Goal: Check status: Check status

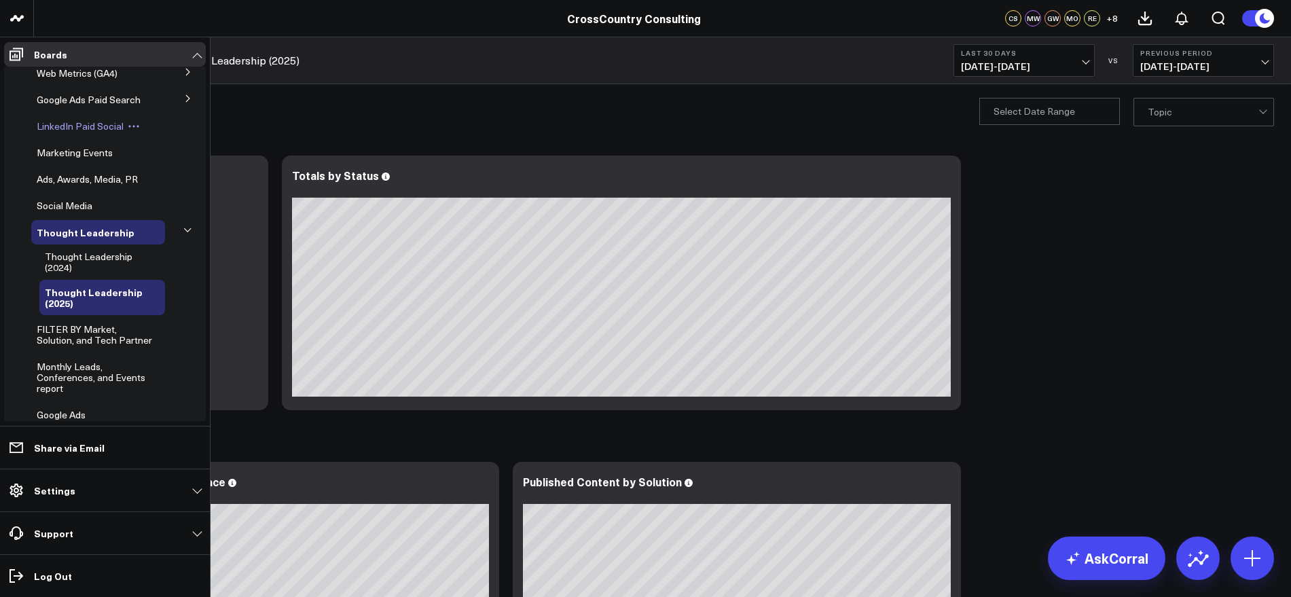
scroll to position [308, 0]
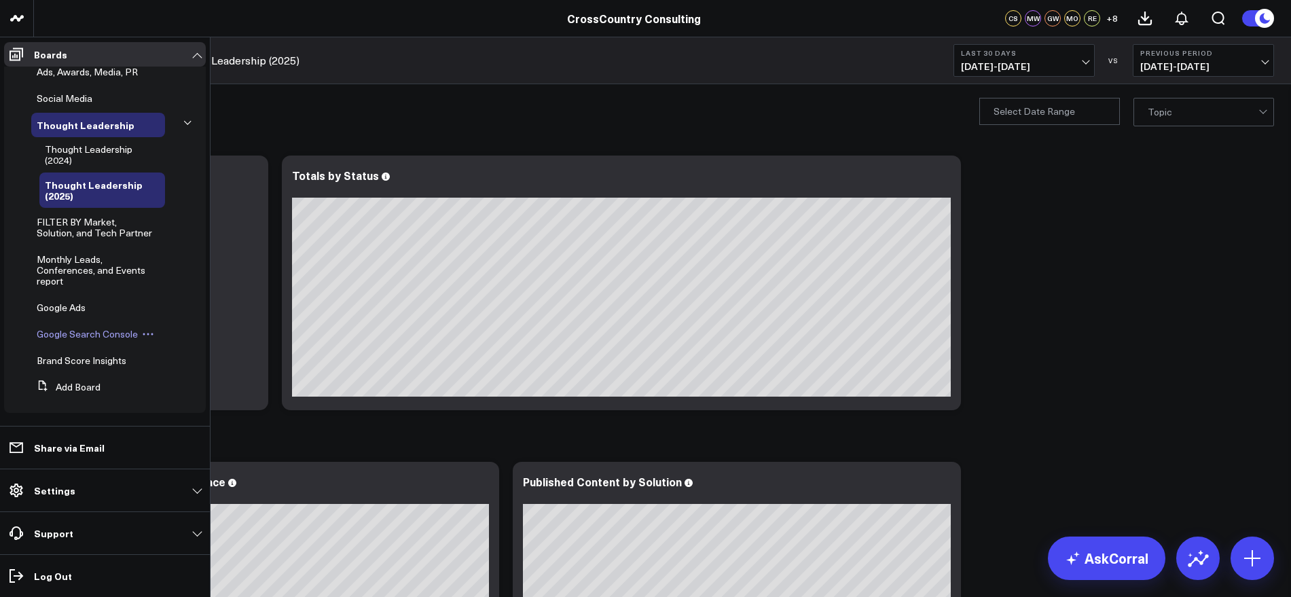
click at [115, 332] on span "Google Search Console" at bounding box center [87, 333] width 101 height 13
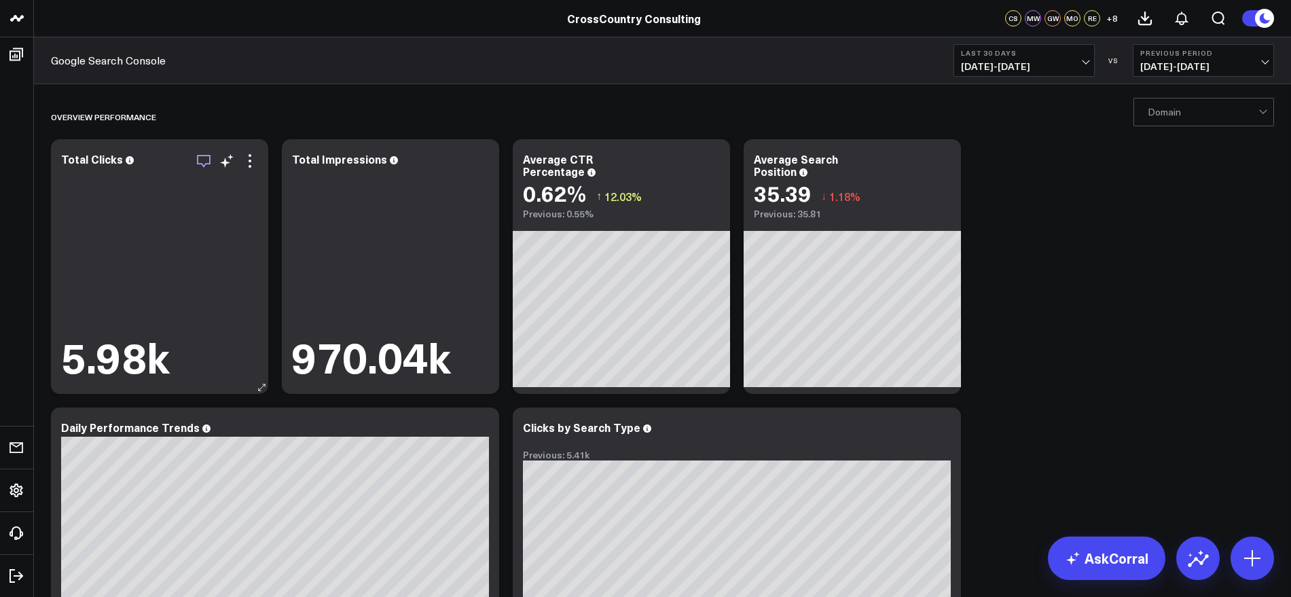
click at [199, 160] on icon "button" at bounding box center [204, 161] width 16 height 16
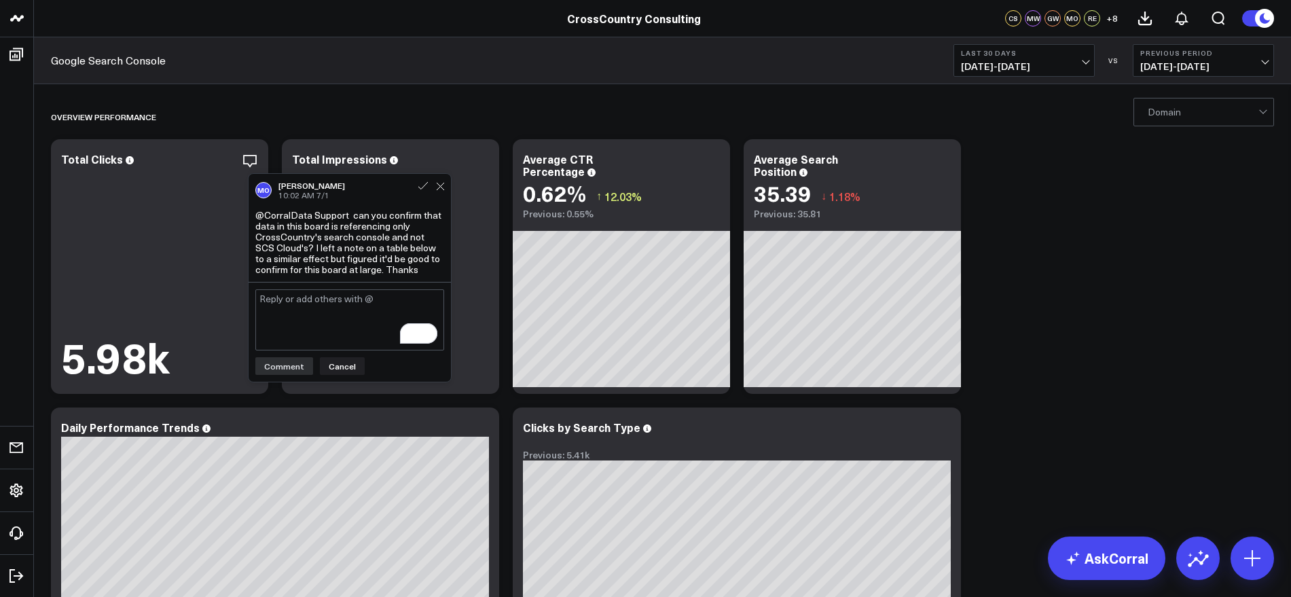
scroll to position [255, 0]
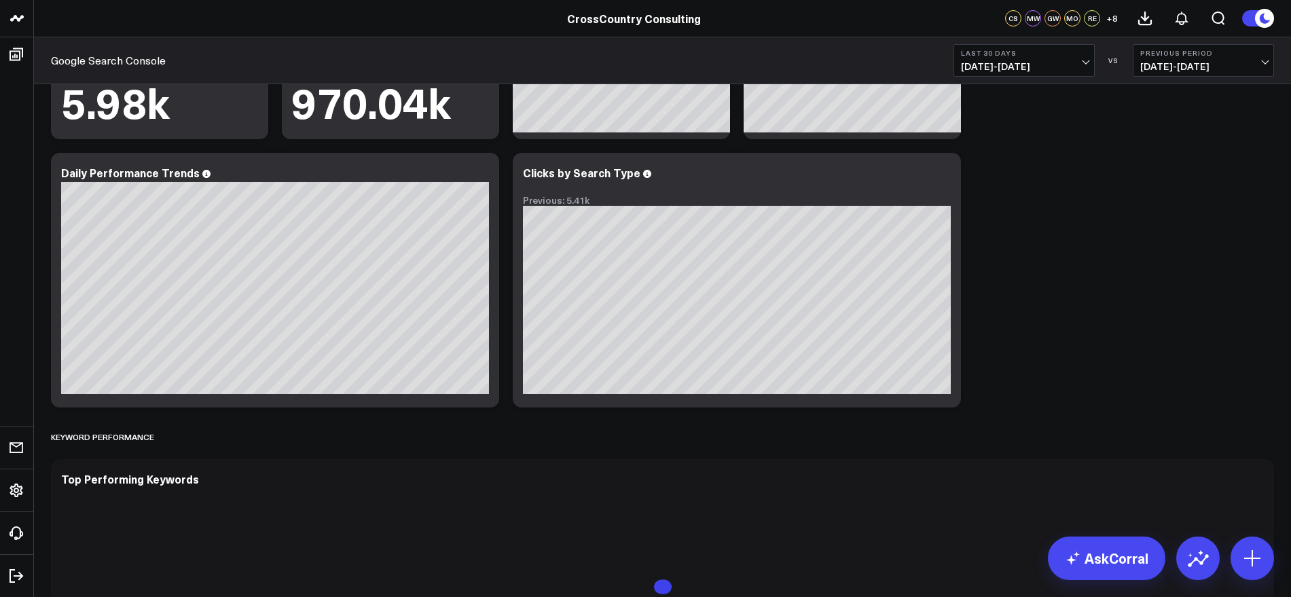
click at [1085, 62] on span "[DATE] - [DATE]" at bounding box center [1024, 66] width 126 height 11
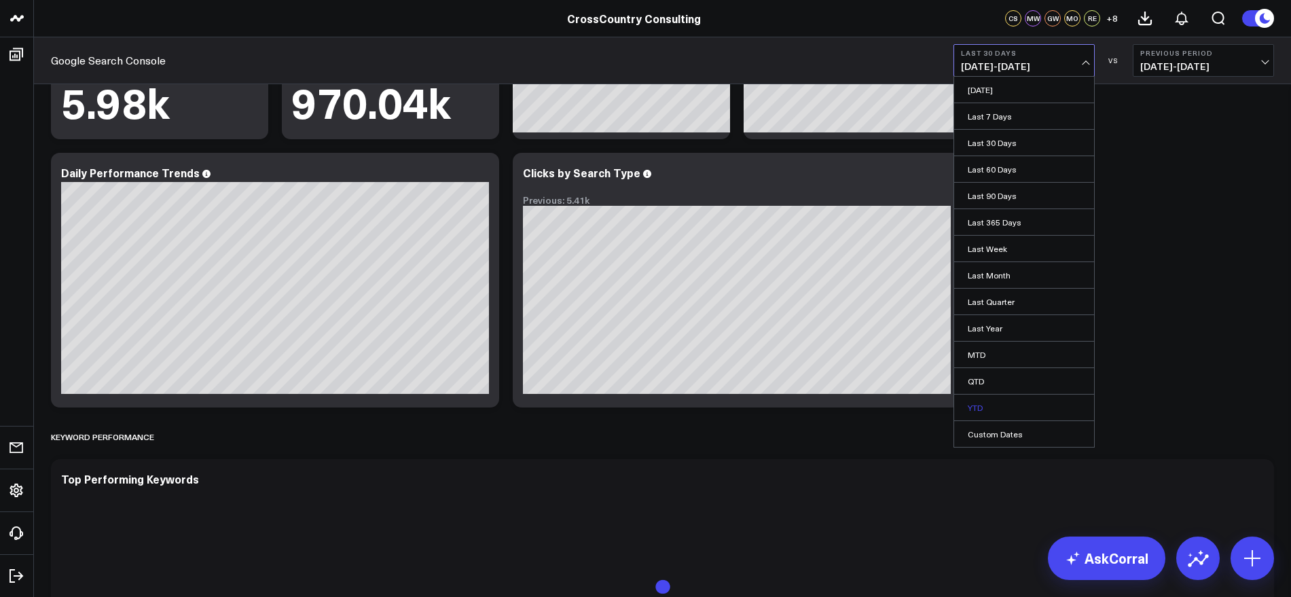
click at [1002, 401] on link "YTD" at bounding box center [1024, 408] width 140 height 26
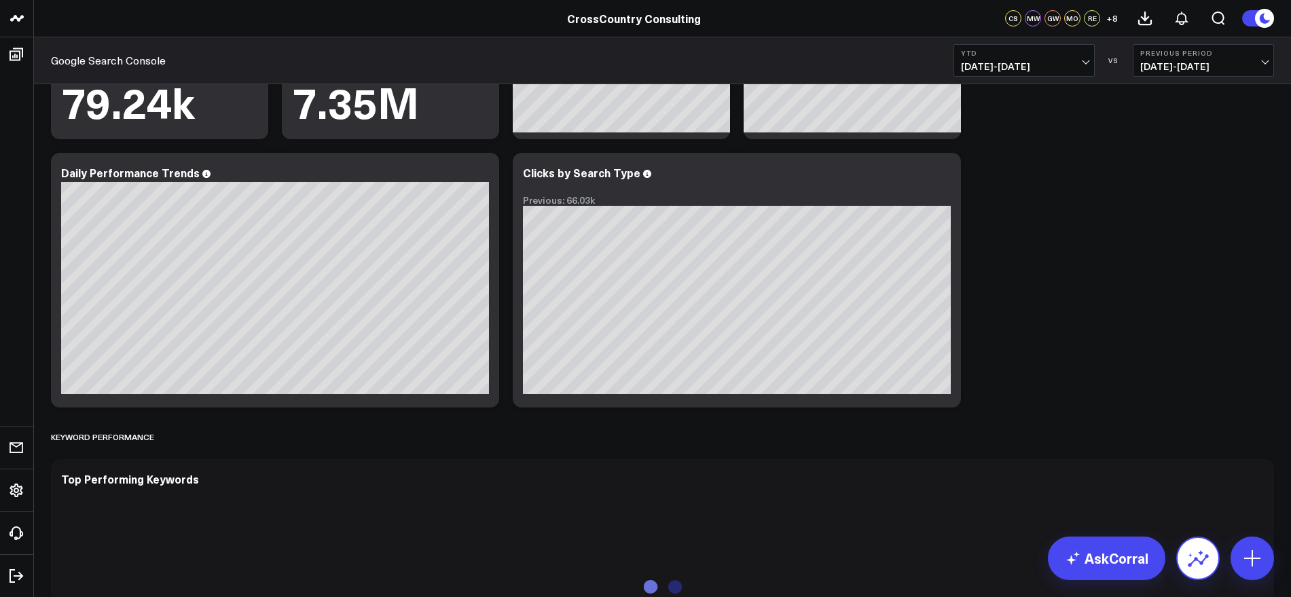
click at [1190, 561] on icon at bounding box center [1198, 558] width 22 height 22
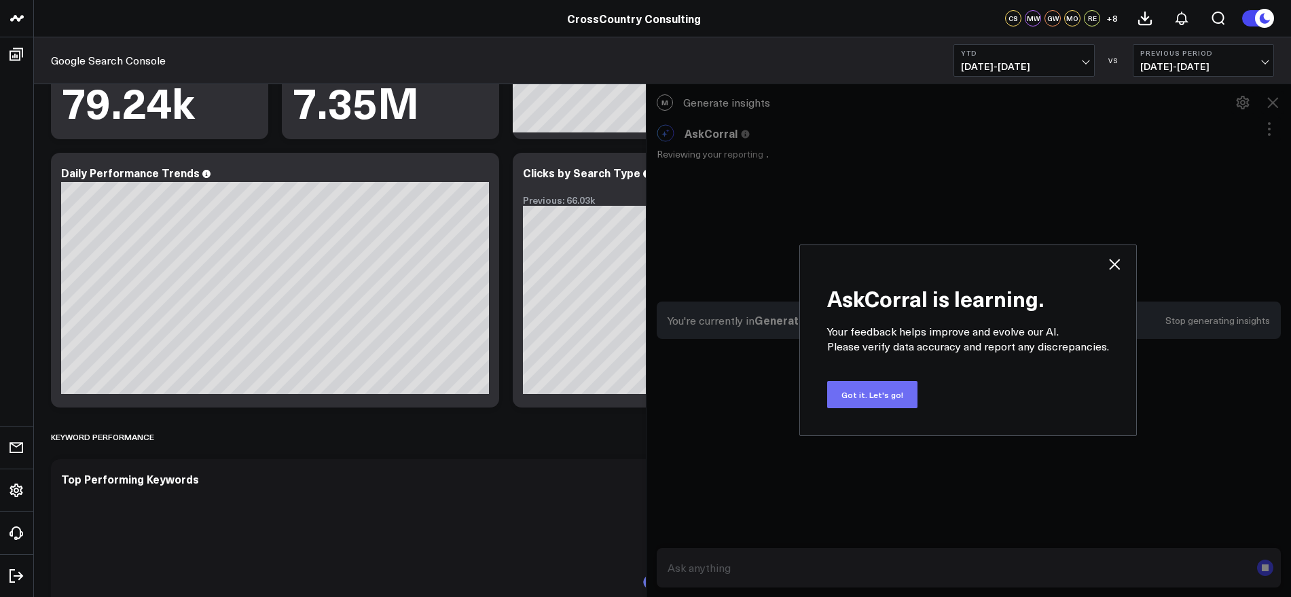
click at [873, 396] on button "Got it. Let's go!" at bounding box center [872, 394] width 90 height 27
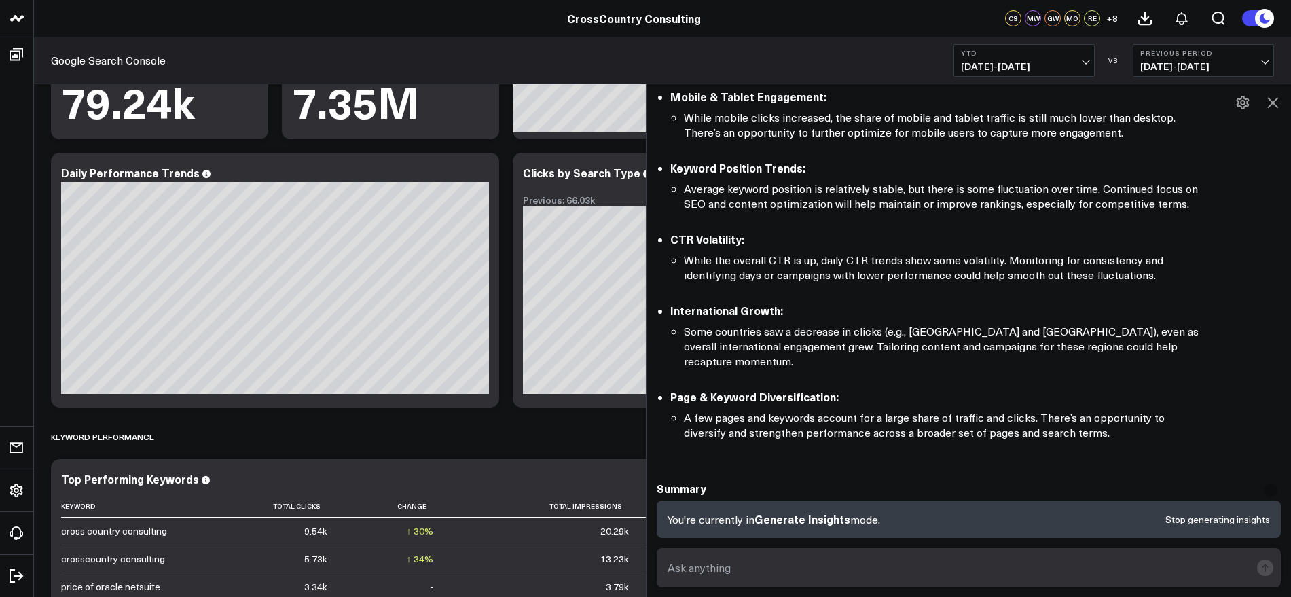
scroll to position [1042, 0]
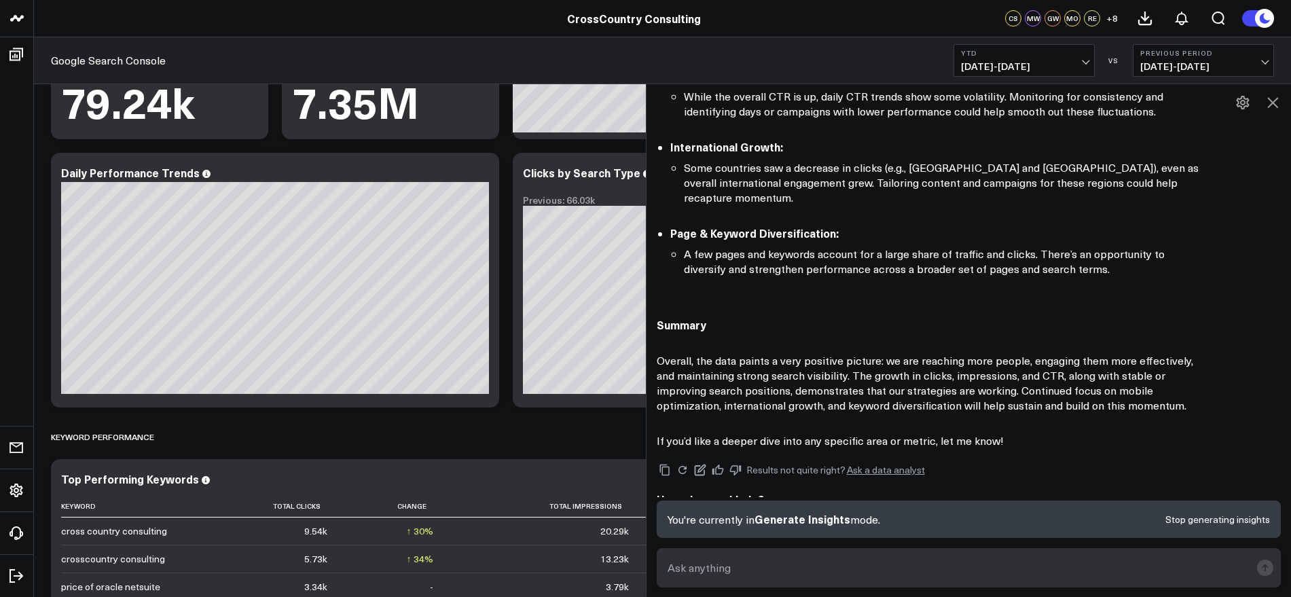
click at [1268, 98] on icon at bounding box center [1272, 102] width 11 height 11
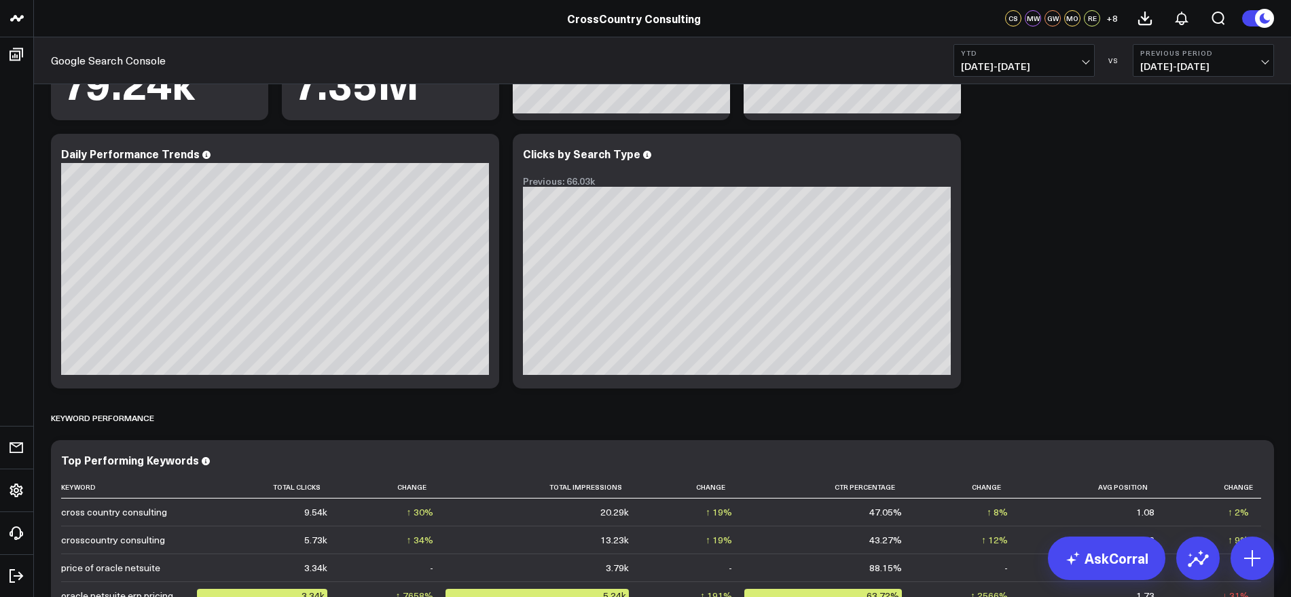
scroll to position [679, 0]
